Goal: Information Seeking & Learning: Learn about a topic

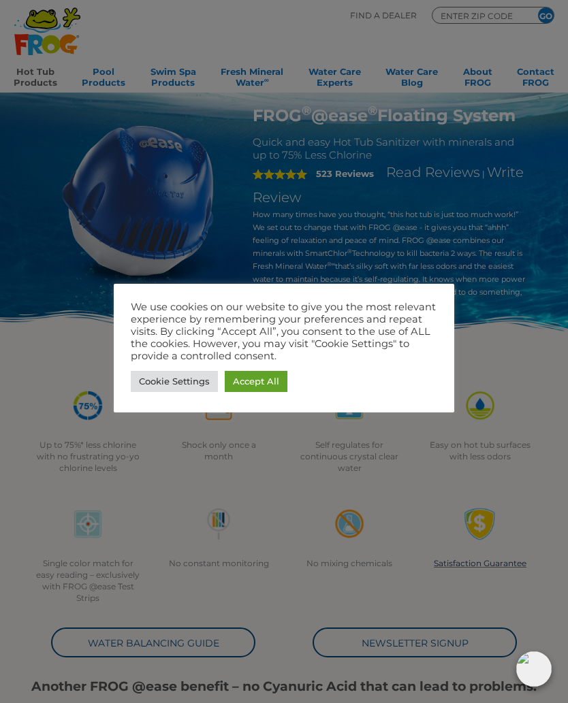
click at [154, 381] on link "Cookie Settings" at bounding box center [174, 381] width 87 height 21
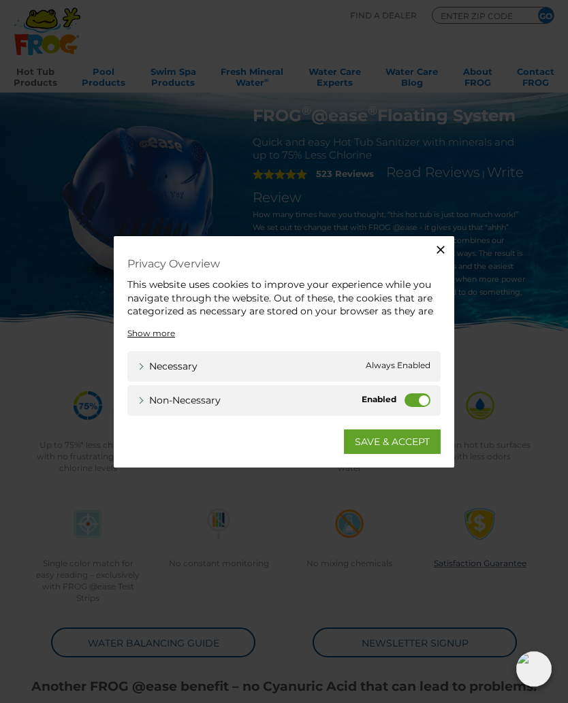
click at [409, 404] on label "Non-necessary" at bounding box center [417, 400] width 26 height 14
click at [0, 0] on input "Non-necessary" at bounding box center [0, 0] width 0 height 0
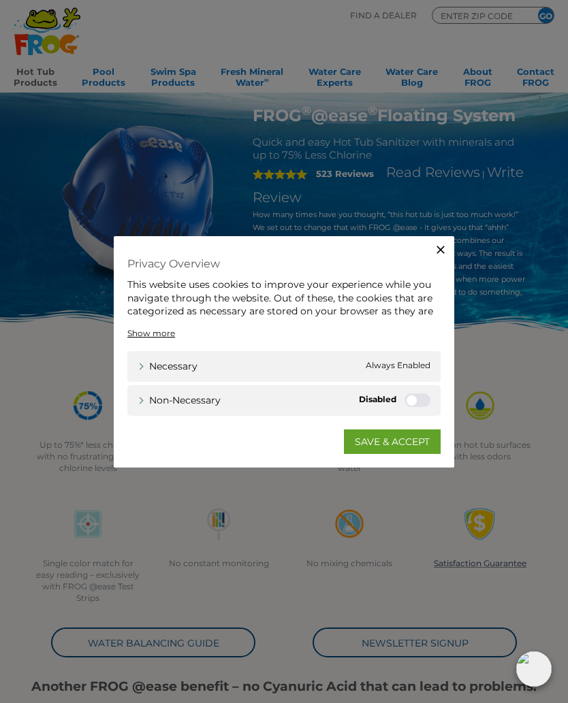
click at [409, 442] on link "SAVE & ACCEPT" at bounding box center [392, 442] width 97 height 25
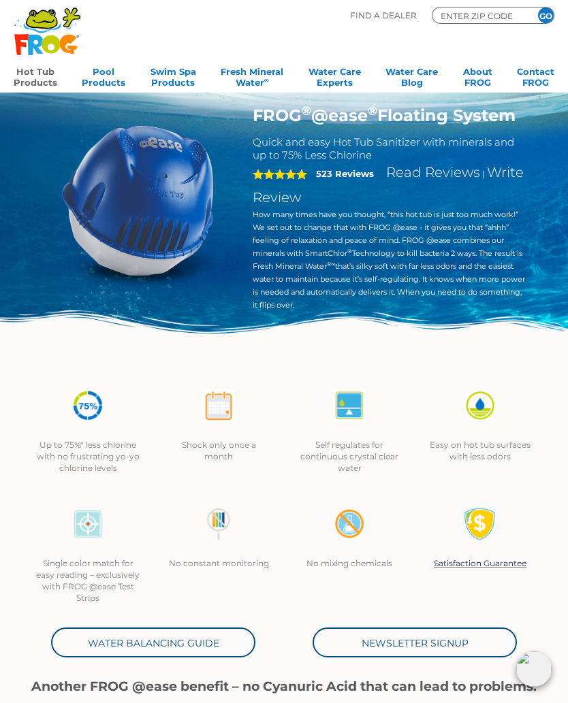
click at [34, 80] on link "Hot Tub Products" at bounding box center [36, 75] width 44 height 27
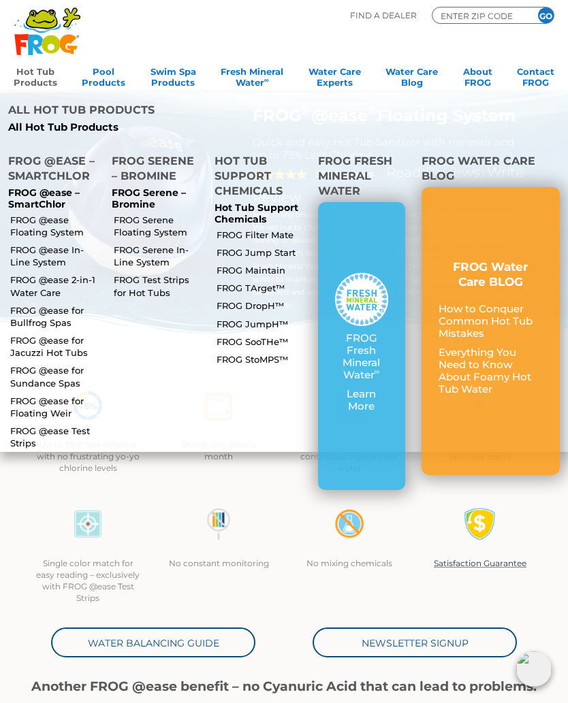
click at [223, 264] on link "FROG Maintain" at bounding box center [261, 270] width 90 height 12
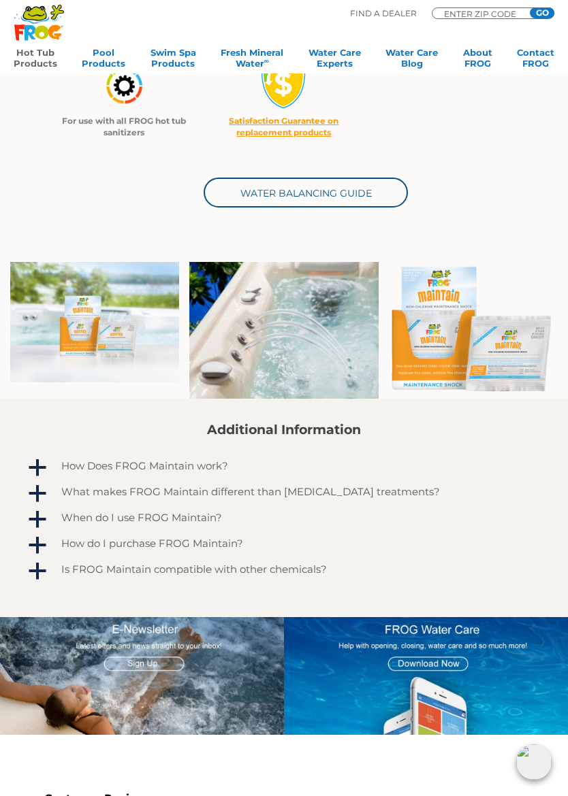
scroll to position [401, 0]
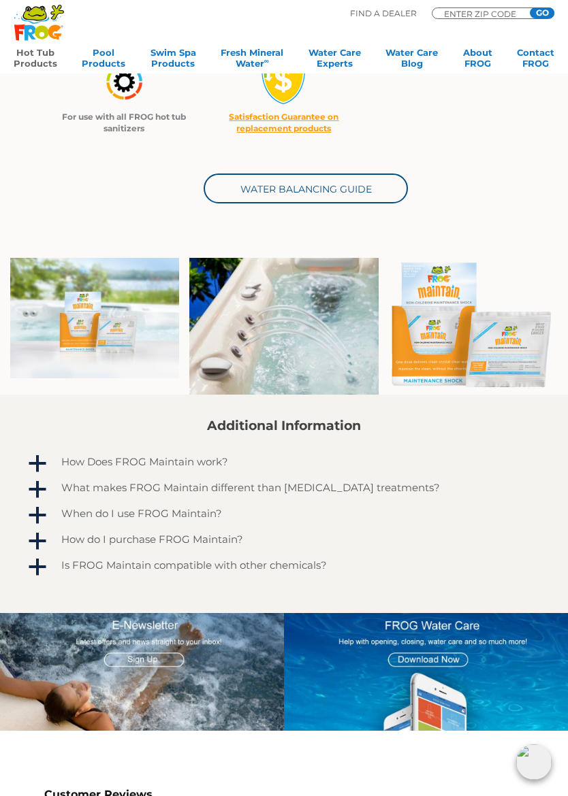
click at [39, 466] on span "a" at bounding box center [37, 464] width 20 height 20
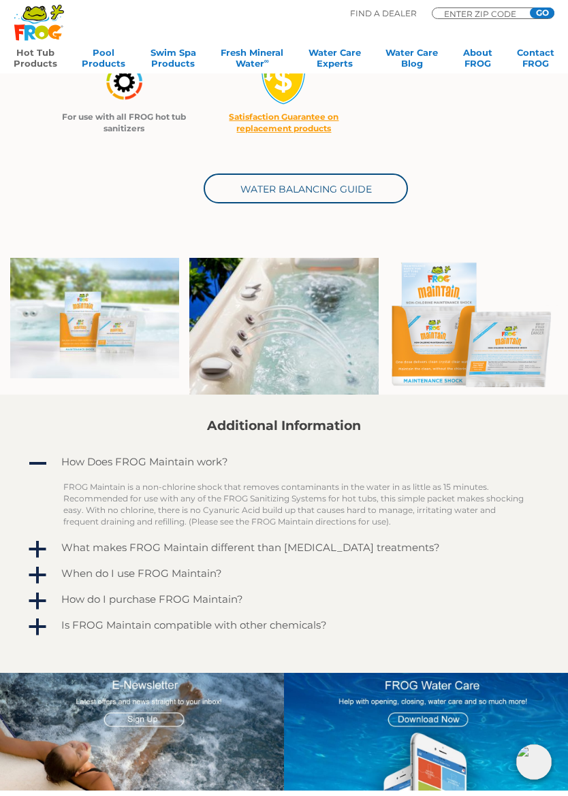
click at [37, 546] on span "a" at bounding box center [37, 550] width 20 height 20
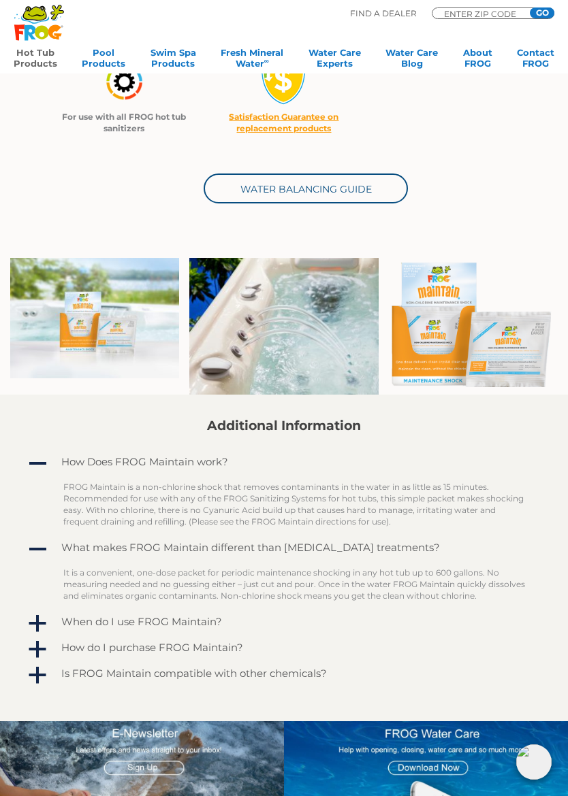
click at [35, 619] on span "a" at bounding box center [37, 624] width 20 height 20
